Goal: Go to known website: Access a specific website the user already knows

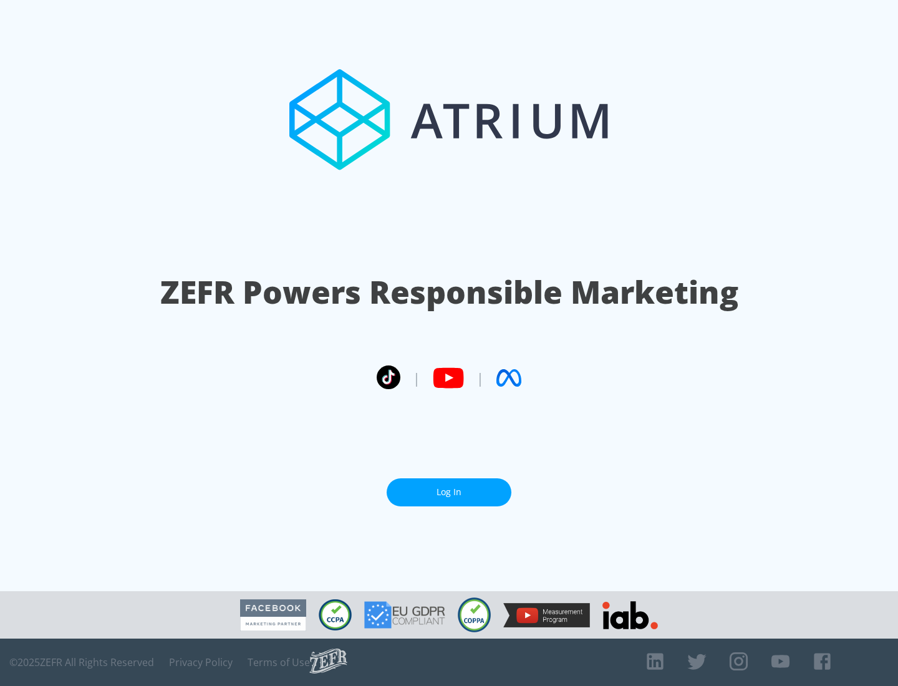
click at [449, 487] on link "Log In" at bounding box center [449, 493] width 125 height 28
